Goal: Information Seeking & Learning: Learn about a topic

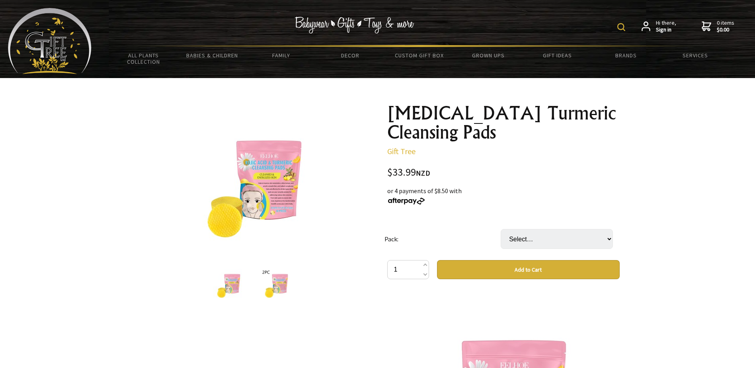
click at [277, 289] on img at bounding box center [276, 284] width 30 height 30
click at [228, 284] on img at bounding box center [228, 284] width 30 height 30
click at [272, 283] on img at bounding box center [276, 284] width 30 height 30
click at [590, 237] on select "Select… 1 pack (40Pieces) 2 Packs (80Pieces) (+ $9.99)" at bounding box center [557, 239] width 112 height 20
select select "2 Packs (80Pieces)"
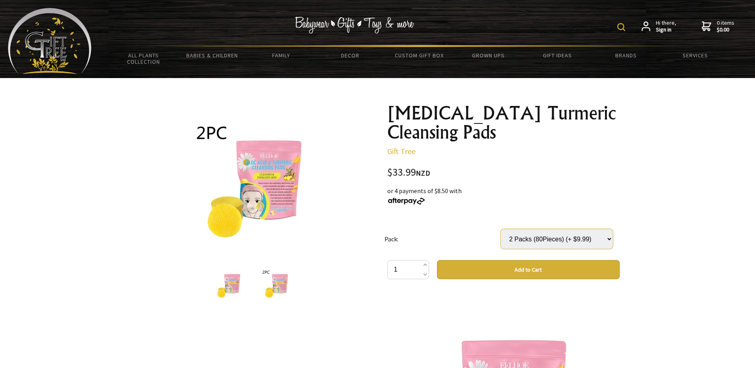
click at [501, 229] on select "Select… 1 pack (40Pieces) 2 Packs (80Pieces) (+ $9.99)" at bounding box center [557, 239] width 112 height 20
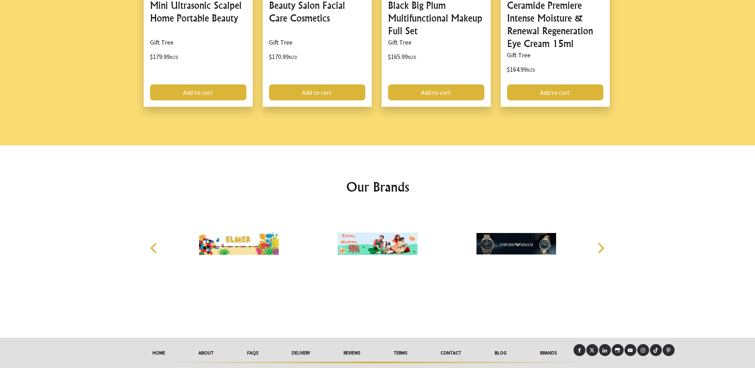
scroll to position [1109, 0]
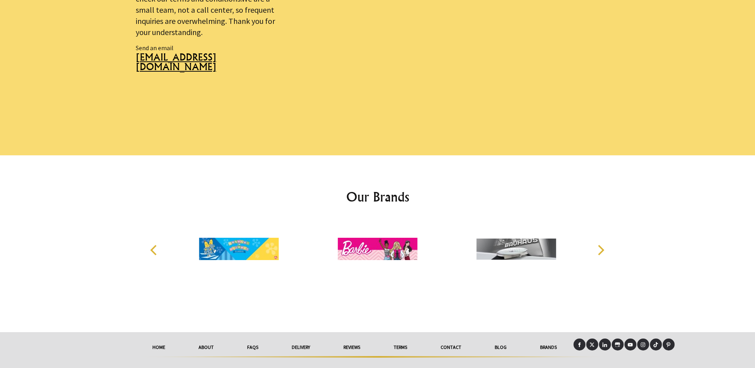
scroll to position [575, 0]
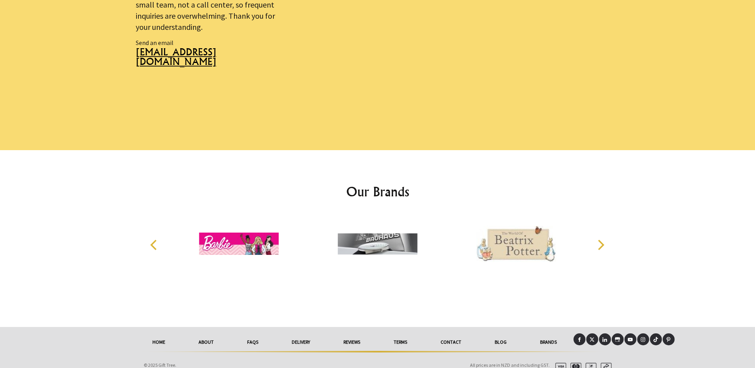
click at [199, 333] on link "About" at bounding box center [206, 342] width 49 height 18
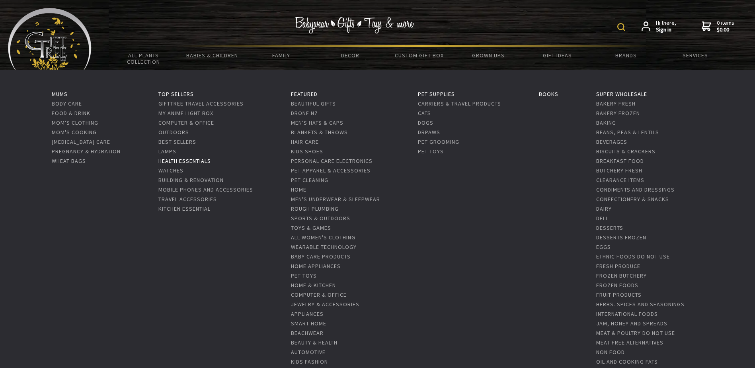
click at [199, 162] on link "Health Essentials" at bounding box center [184, 160] width 53 height 7
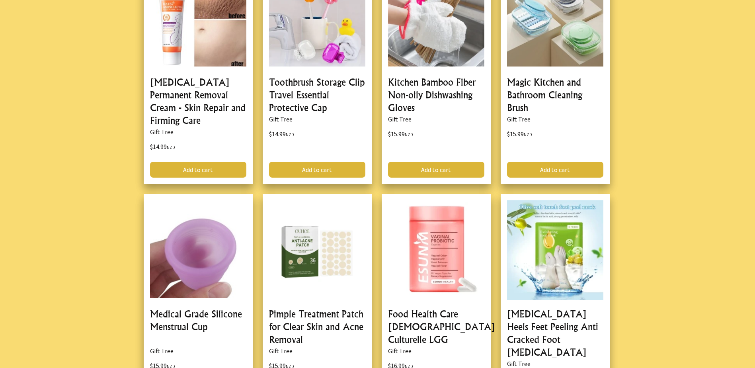
scroll to position [1035, 0]
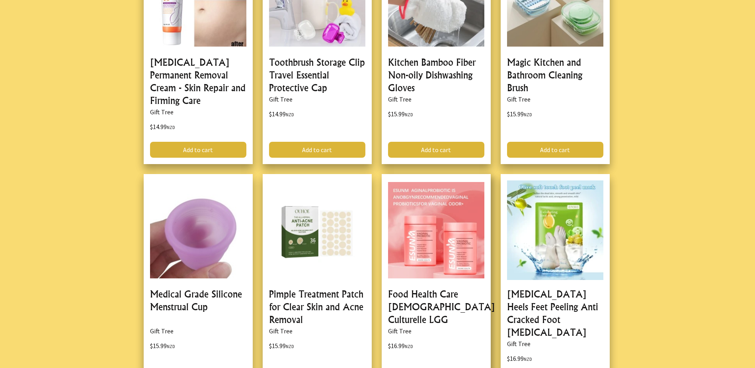
click at [425, 271] on link at bounding box center [436, 285] width 109 height 222
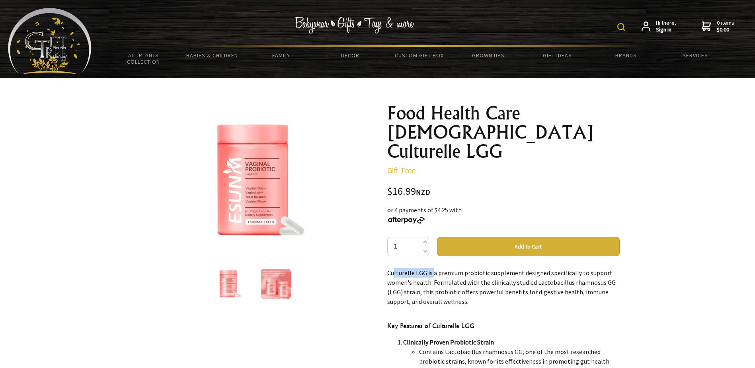
drag, startPoint x: 385, startPoint y: 254, endPoint x: 428, endPoint y: 256, distance: 42.3
click at [428, 256] on div "Food Health Care [DEMOGRAPHIC_DATA] Culturelle LGG Gift Tree $16.99 NZD or 4 pa…" at bounding box center [503, 349] width 245 height 504
copy p "Culturelle LGG i"
